Goal: Information Seeking & Learning: Learn about a topic

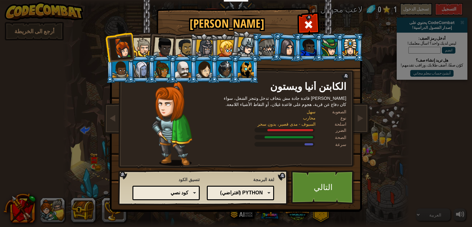
select select "ar"
click at [198, 193] on div "كود نصي الكتل والكود الكتل بلوكات (أيقونات) كود نصي" at bounding box center [166, 192] width 67 height 14
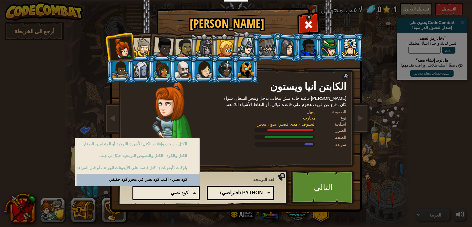
click at [183, 195] on div "كود نصي" at bounding box center [164, 192] width 47 height 7
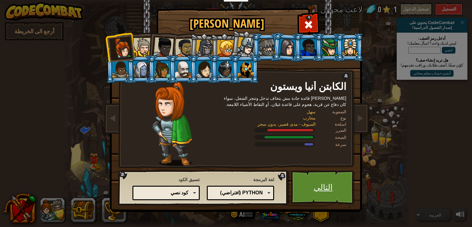
click at [337, 196] on link "التالي" at bounding box center [323, 187] width 64 height 34
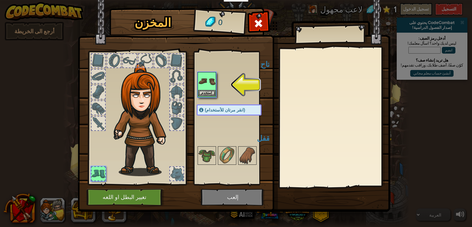
click at [208, 87] on img at bounding box center [206, 81] width 17 height 17
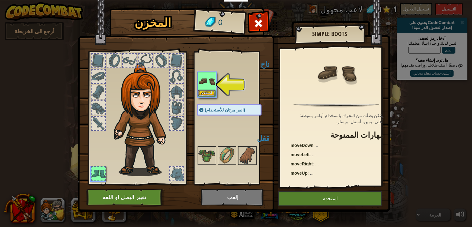
click at [208, 87] on img at bounding box center [206, 81] width 17 height 17
click at [210, 89] on img at bounding box center [206, 81] width 17 height 17
click at [210, 90] on button "استخدم" at bounding box center [206, 93] width 17 height 6
click at [210, 146] on div at bounding box center [207, 155] width 18 height 18
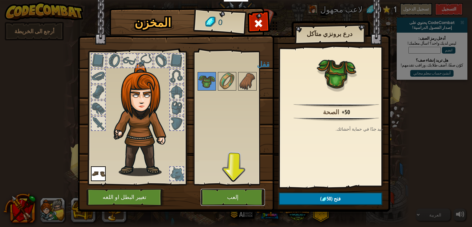
click at [233, 200] on button "إلعب" at bounding box center [233, 197] width 64 height 17
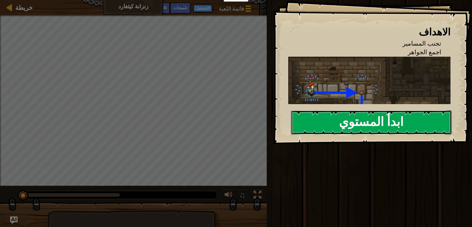
click at [351, 120] on button "ابدأ المستوي" at bounding box center [371, 122] width 161 height 24
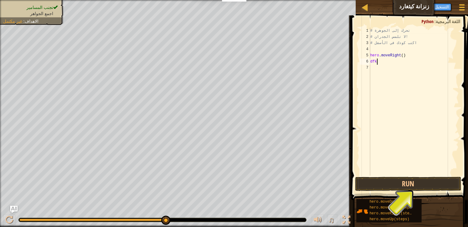
scroll to position [3, 0]
type textarea "dfkgtun"
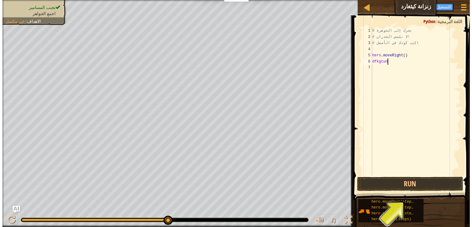
scroll to position [3, 0]
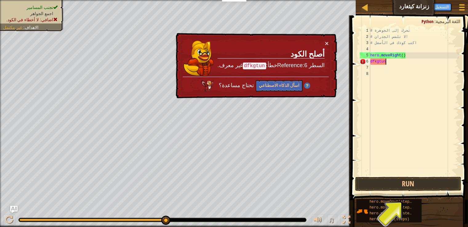
click at [390, 62] on div "# تحرك إلى الجوهرة # لا تلمس الجدران! # اكتب كودك في الأسفل hero . moveRight ( …" at bounding box center [414, 108] width 90 height 160
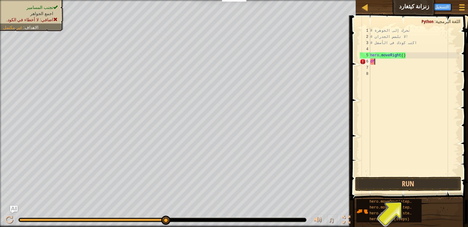
type textarea "d"
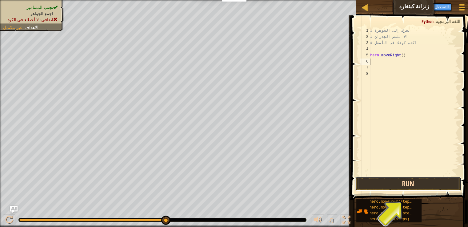
click at [397, 182] on button "Run" at bounding box center [408, 184] width 106 height 14
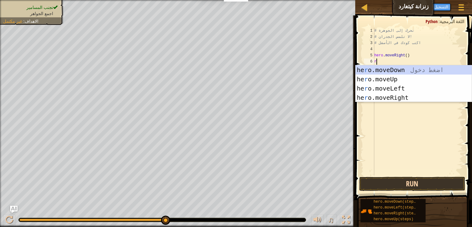
type textarea "ran"
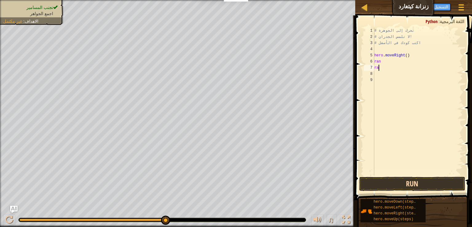
type textarea "ran"
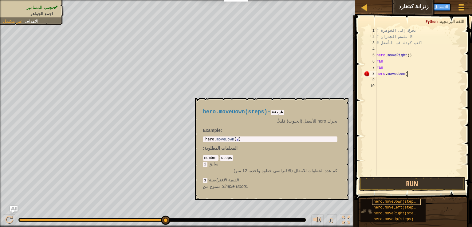
scroll to position [3, 2]
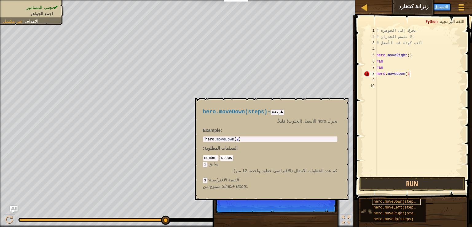
type textarea "hero.movedoen(2)"
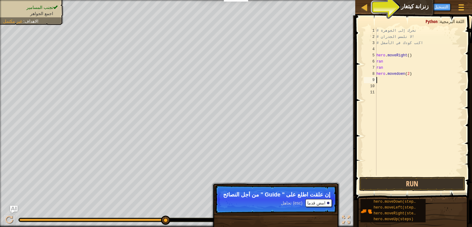
click at [413, 74] on div "# تحرك إلى الجوهرة # لا تلمس الجدران! # اكتب كودك في الأسفل hero . moveRight ( …" at bounding box center [419, 108] width 88 height 160
type textarea "hero.movedoen(2)"
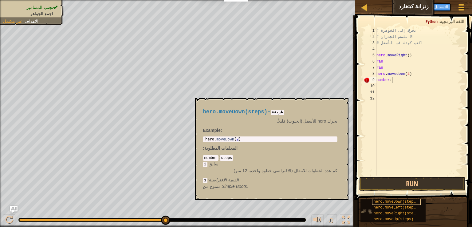
scroll to position [3, 1]
type textarea "number:steps"
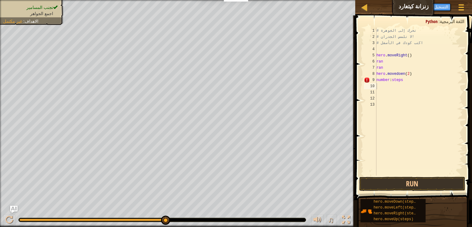
click at [436, 19] on span "Python" at bounding box center [432, 21] width 12 height 6
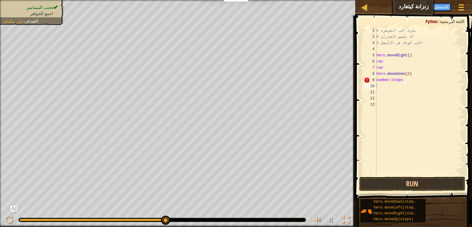
click at [436, 19] on span "Python" at bounding box center [432, 21] width 12 height 6
click at [437, 19] on span "Python" at bounding box center [432, 21] width 12 height 6
click at [458, 10] on div at bounding box center [461, 7] width 8 height 9
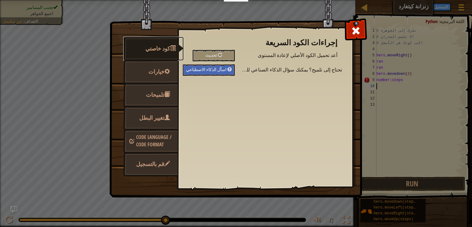
click at [163, 49] on span "كود خاصتي" at bounding box center [157, 49] width 25 height 8
click at [157, 76] on link "خيارات" at bounding box center [150, 72] width 55 height 24
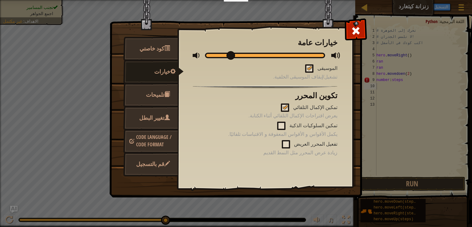
drag, startPoint x: 325, startPoint y: 58, endPoint x: 229, endPoint y: 65, distance: 96.2
click at [229, 65] on div "خيارات عامة الموسيقى تشغيل/إيقاف الموسيقى الخلفية. تكوين المحرر تمكين الإكمال ا…" at bounding box center [265, 97] width 145 height 118
click at [156, 52] on link "كود خاصتي" at bounding box center [150, 49] width 55 height 24
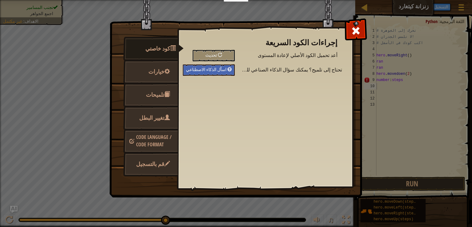
click at [167, 88] on link "تلميحات" at bounding box center [150, 95] width 55 height 24
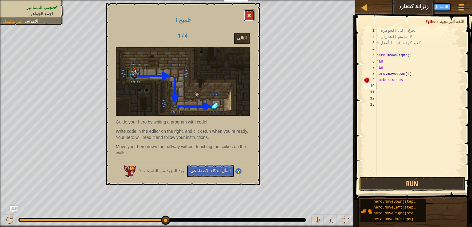
click at [250, 13] on button at bounding box center [249, 15] width 10 height 11
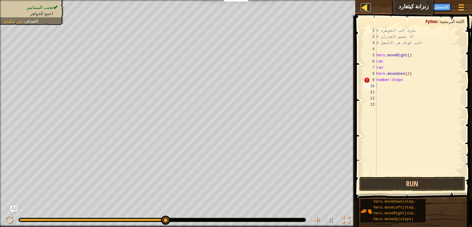
click at [369, 9] on link "خريطة" at bounding box center [369, 7] width 3 height 8
select select "ar"
